Goal: Information Seeking & Learning: Learn about a topic

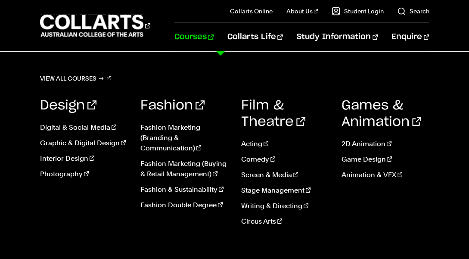
scroll to position [21, 0]
click at [210, 36] on link "Courses" at bounding box center [193, 37] width 39 height 28
click at [63, 81] on link "View all courses" at bounding box center [75, 78] width 71 height 12
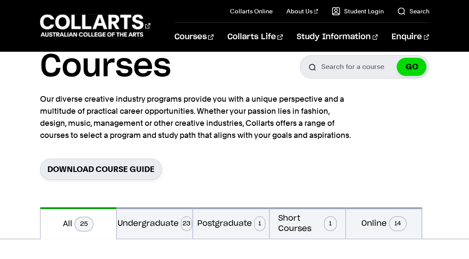
scroll to position [19, 0]
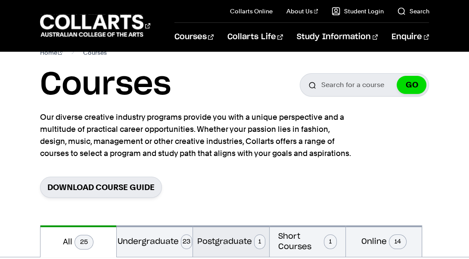
click at [218, 236] on button "Postgraduate 1" at bounding box center [231, 240] width 76 height 31
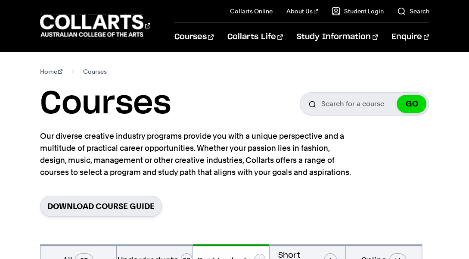
click at [376, 169] on section "Home Courses Courses Search for a course GO Our diverse creative industry progr…" at bounding box center [234, 148] width 389 height 192
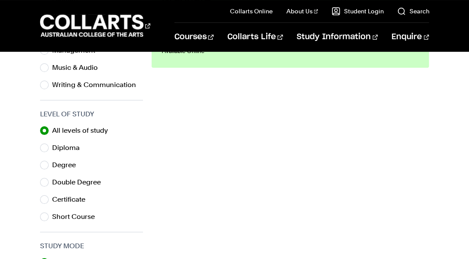
scroll to position [392, 0]
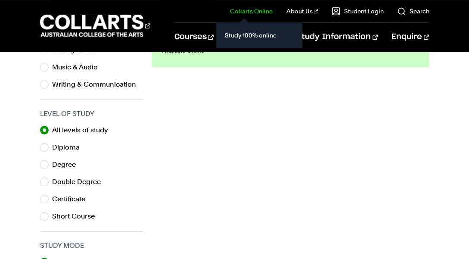
click at [261, 12] on link "Collarts Online" at bounding box center [251, 11] width 43 height 9
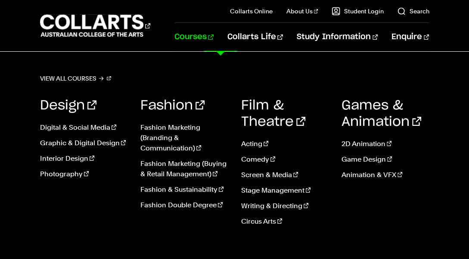
click at [212, 37] on link "Courses" at bounding box center [193, 37] width 39 height 28
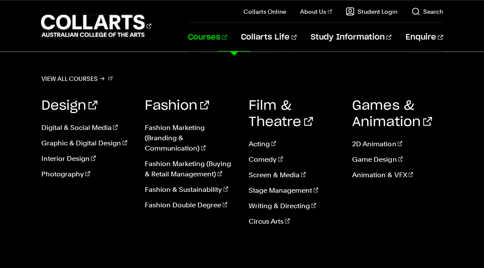
scroll to position [394, 0]
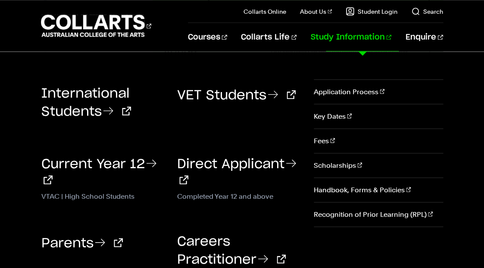
click at [349, 32] on link "Study Information" at bounding box center [350, 37] width 81 height 28
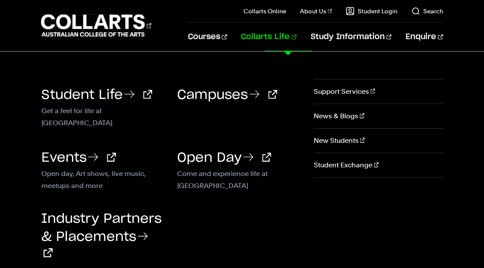
scroll to position [593, 0]
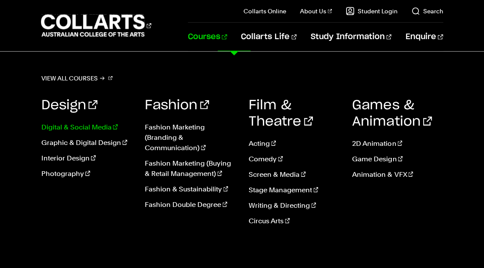
click at [51, 126] on link "Digital & Social Media" at bounding box center [86, 127] width 91 height 10
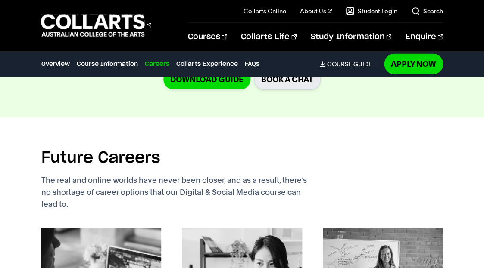
scroll to position [1430, 0]
